Goal: Navigation & Orientation: Find specific page/section

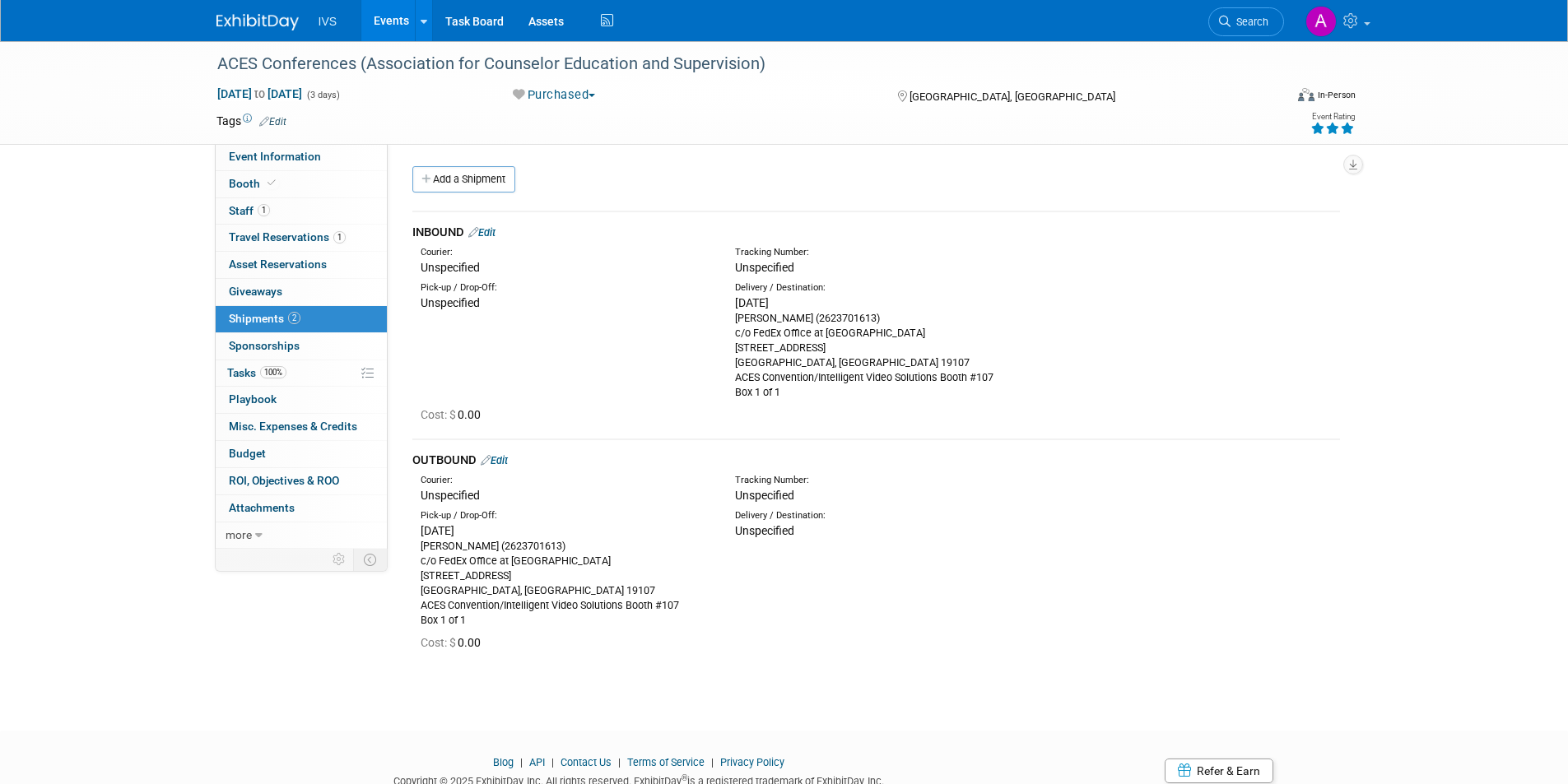
click at [400, 20] on link "Events" at bounding box center [391, 20] width 60 height 41
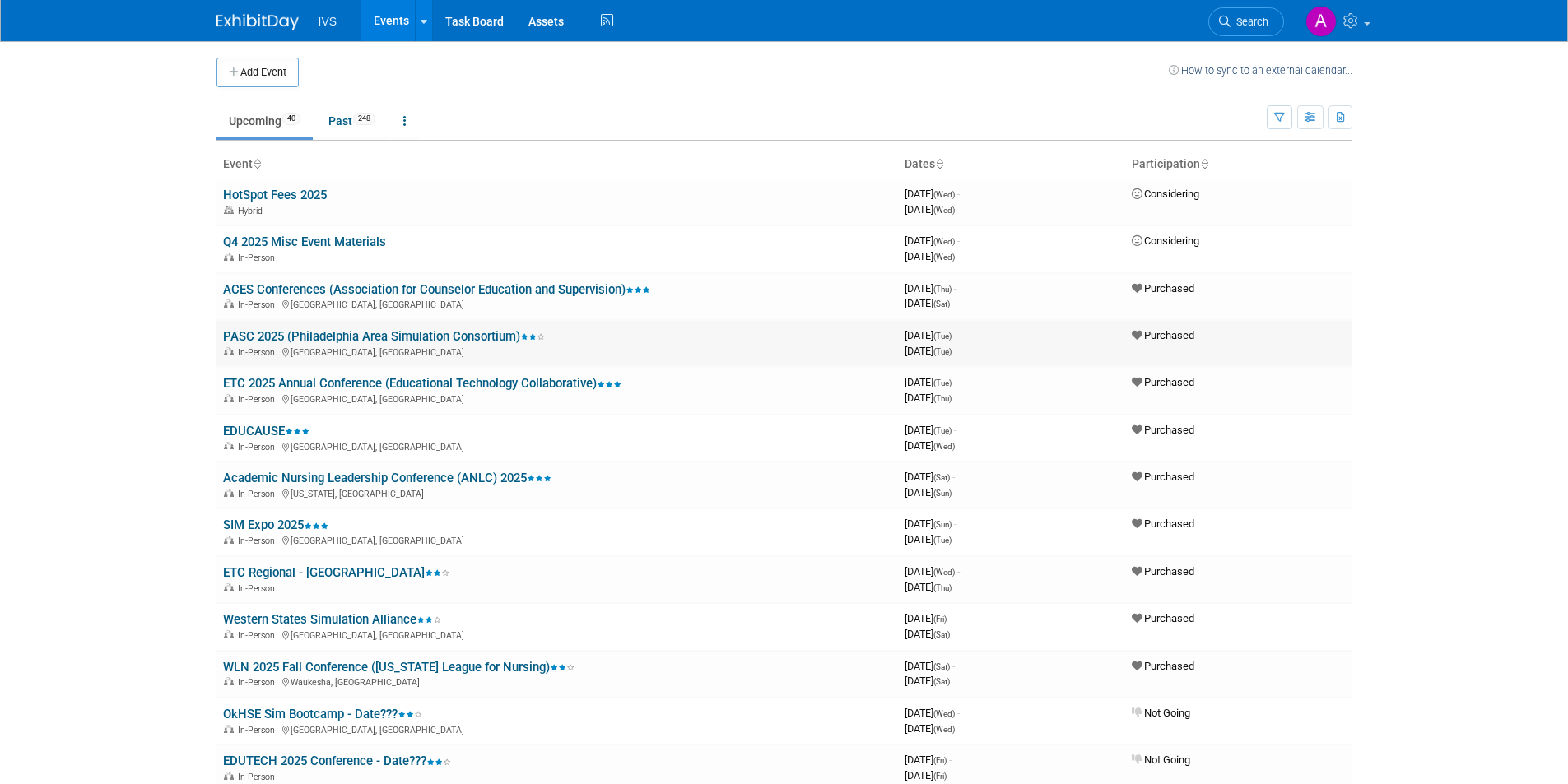
click at [302, 338] on link "PASC 2025 (Philadelphia Area Simulation Consortium)" at bounding box center [383, 336] width 322 height 15
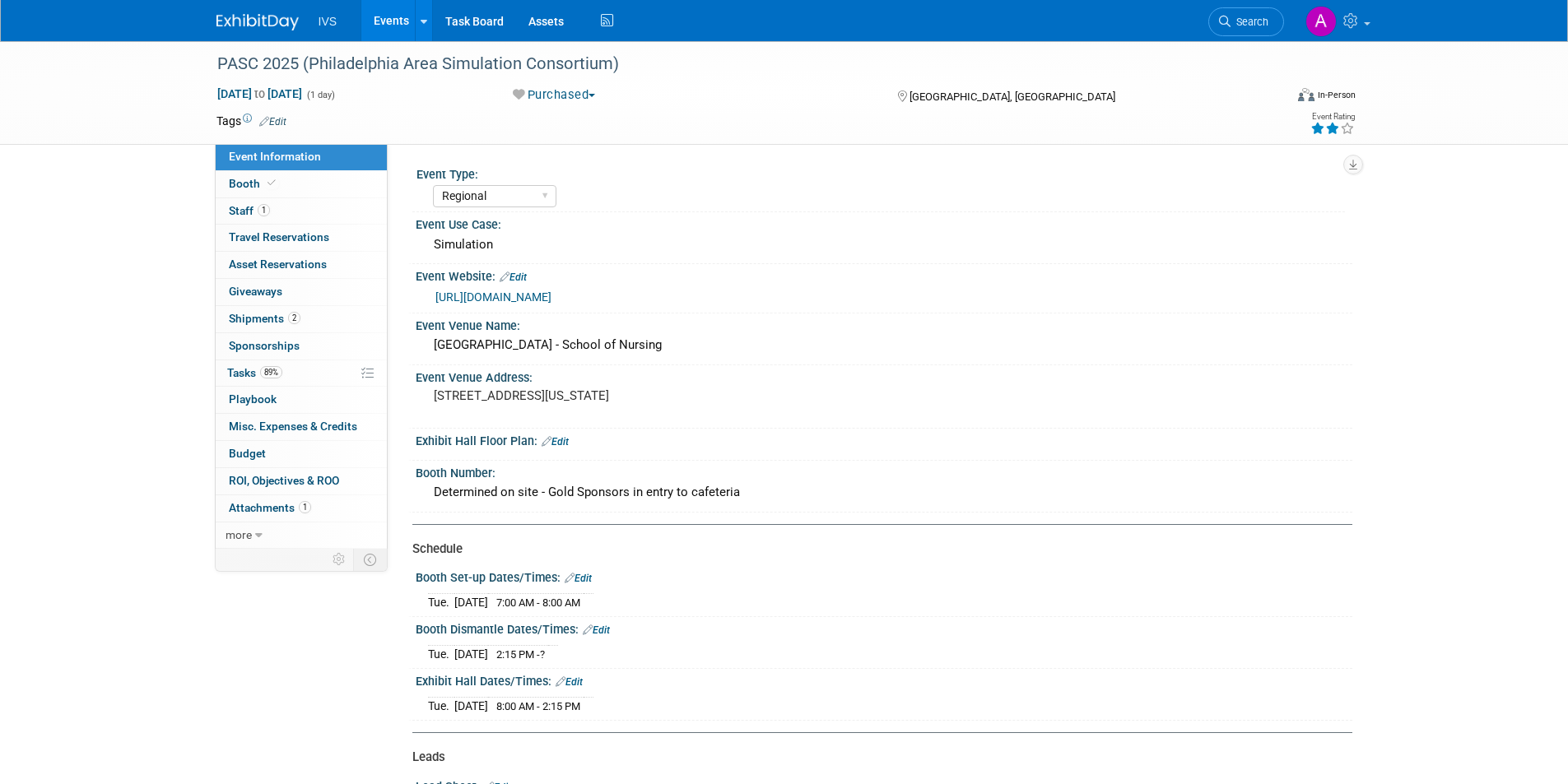
select select "Regional"
click at [313, 323] on link "2 Shipments 2" at bounding box center [301, 319] width 171 height 27
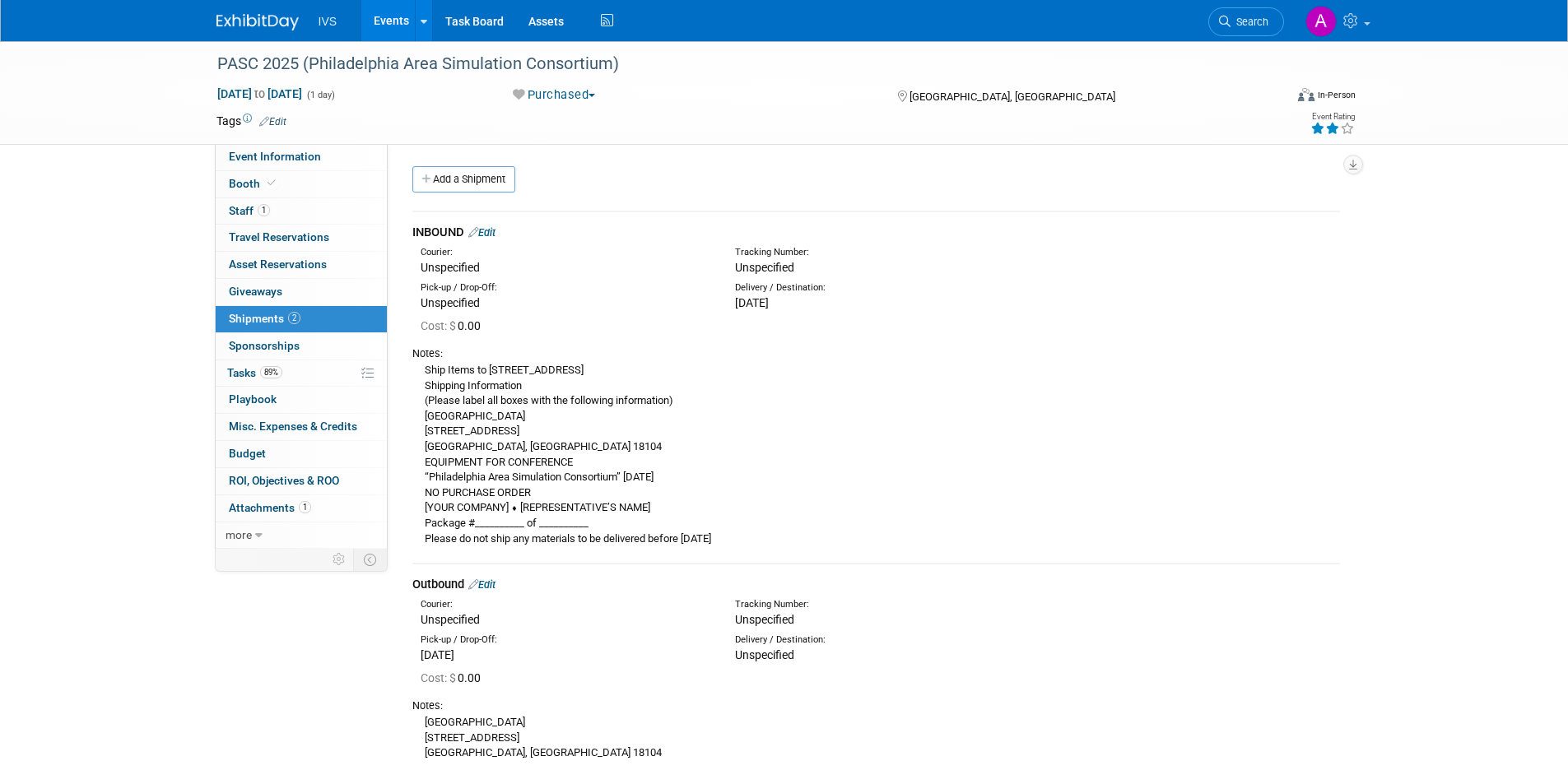
drag, startPoint x: 508, startPoint y: 434, endPoint x: 415, endPoint y: 427, distance: 93.3
click at [415, 427] on div "Ship Items to [STREET_ADDRESS] Shipping Information (Please label all boxes wit…" at bounding box center [876, 453] width 927 height 185
copy div "[STREET_ADDRESS]"
